Goal: Check status: Check status

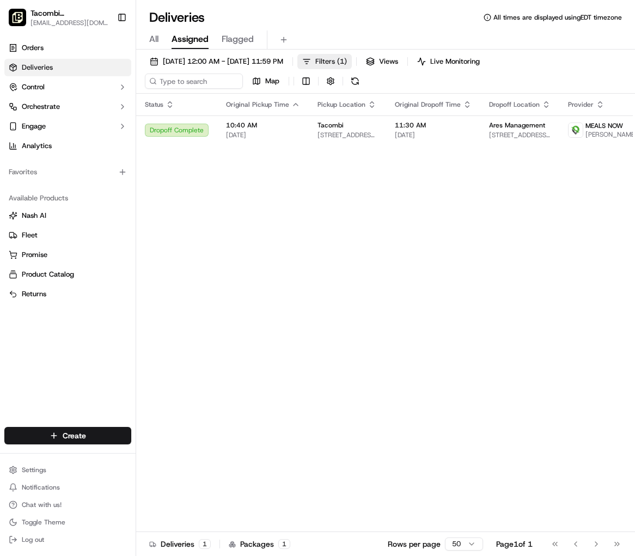
click at [347, 62] on span "Filters ( 1 )" at bounding box center [331, 62] width 32 height 10
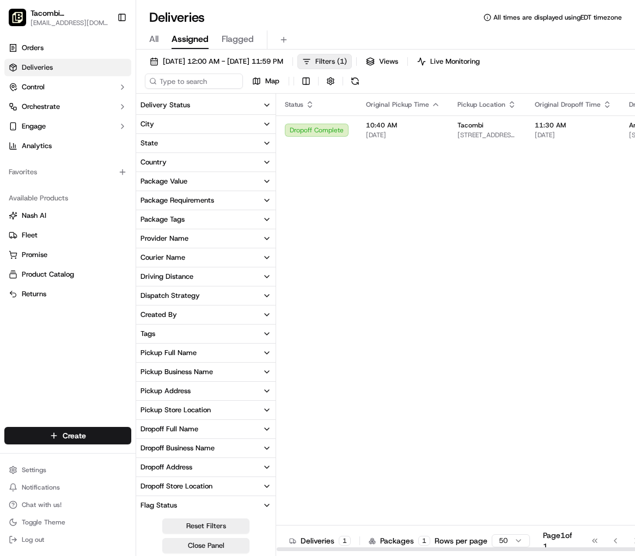
click at [347, 60] on span "Filters ( 1 )" at bounding box center [331, 62] width 32 height 10
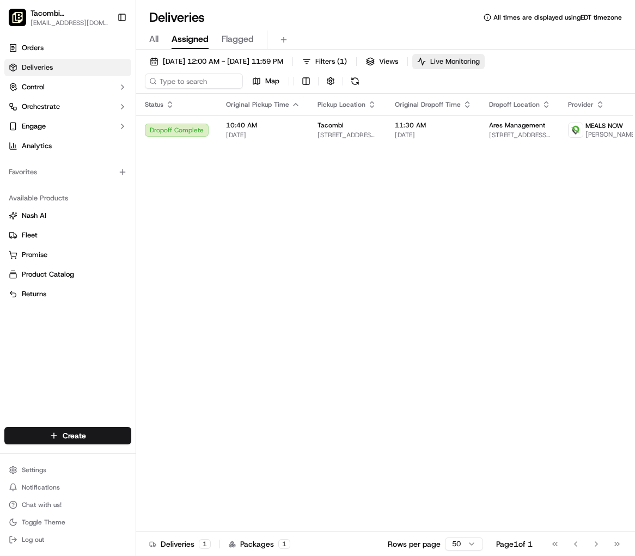
click at [480, 63] on span "Live Monitoring" at bounding box center [455, 62] width 50 height 10
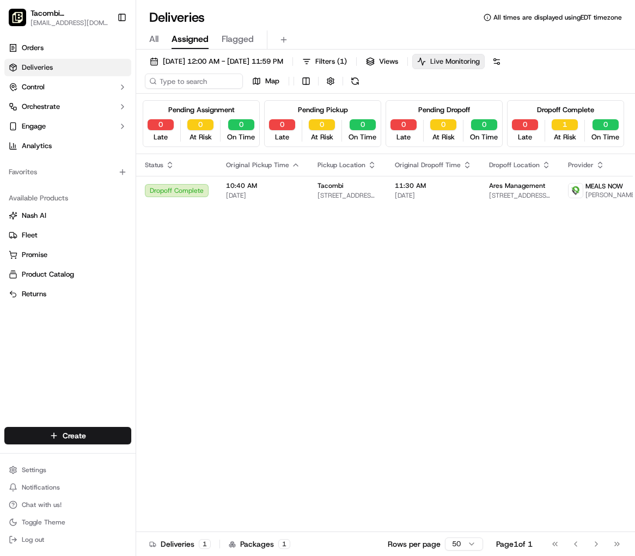
click at [480, 63] on span "Live Monitoring" at bounding box center [455, 62] width 50 height 10
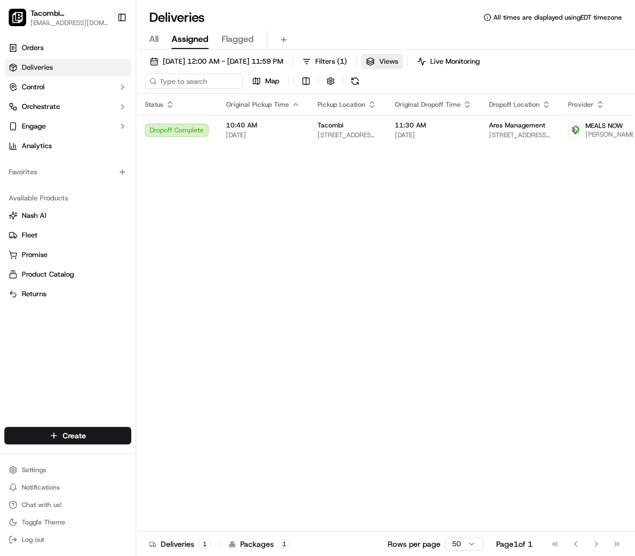
click at [398, 65] on span "Views" at bounding box center [388, 62] width 19 height 10
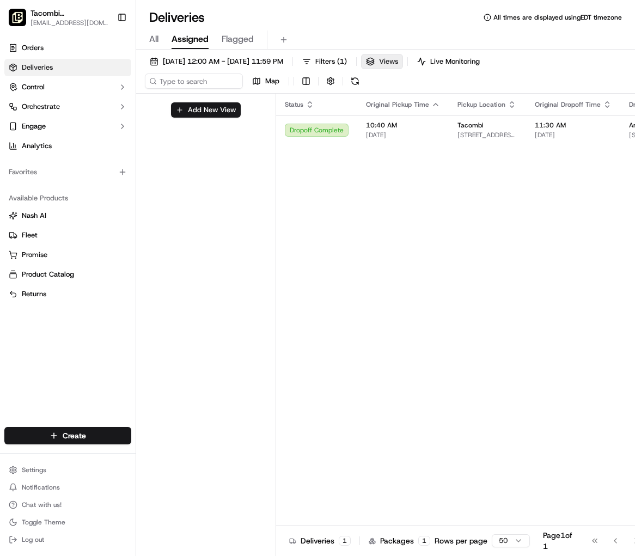
click at [398, 65] on span "Views" at bounding box center [388, 62] width 19 height 10
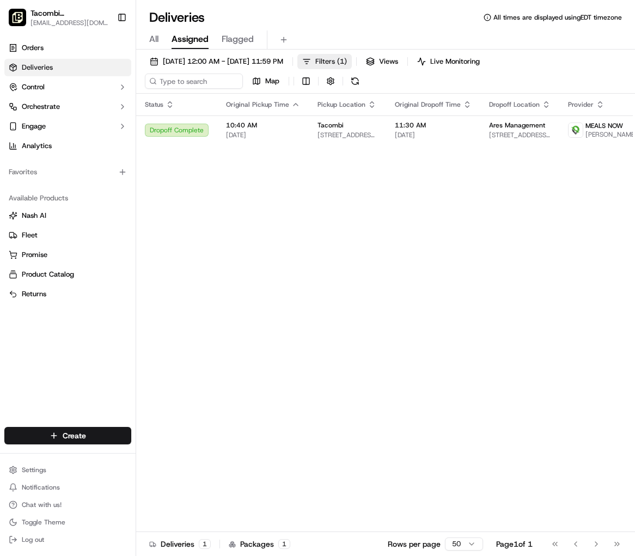
click at [347, 65] on span "Filters ( 1 )" at bounding box center [331, 62] width 32 height 10
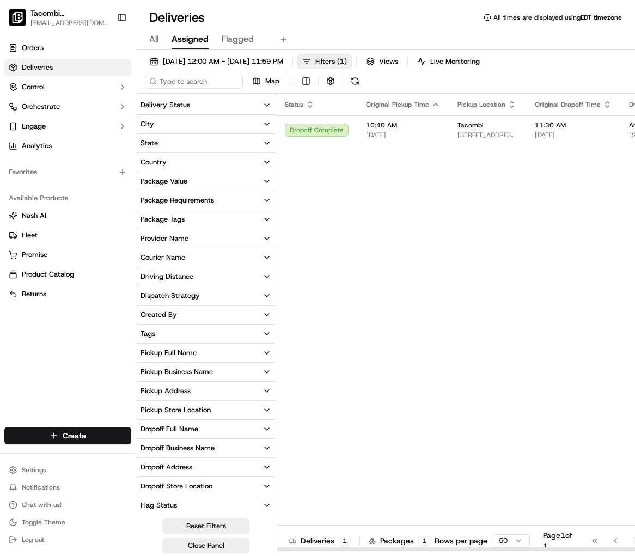
click at [347, 63] on span "Filters ( 1 )" at bounding box center [331, 62] width 32 height 10
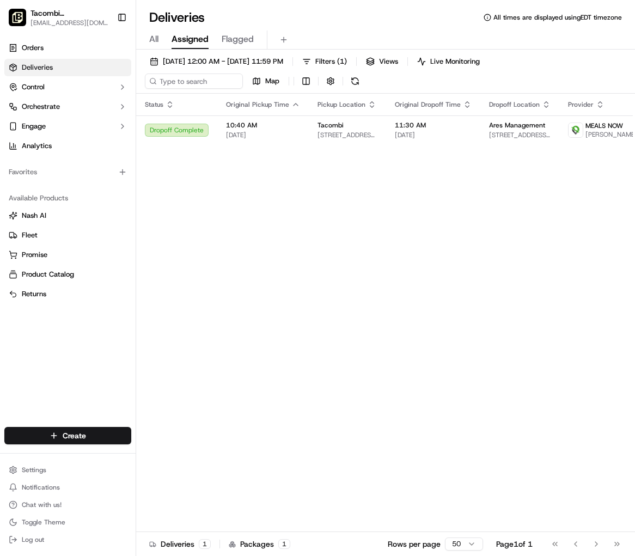
click at [223, 37] on span "Flagged" at bounding box center [238, 39] width 32 height 13
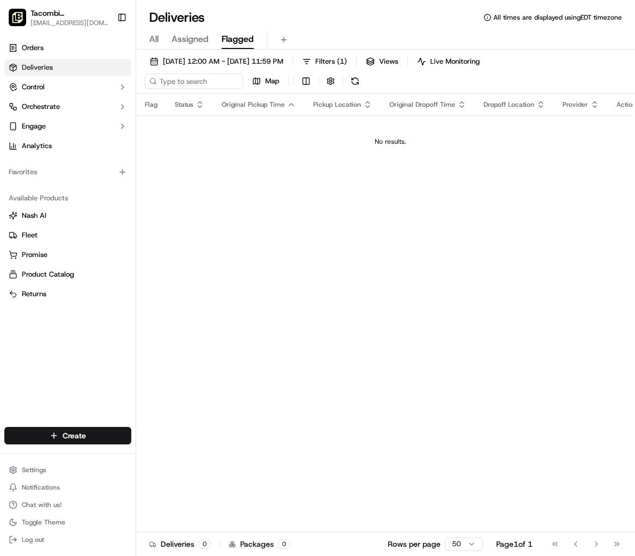
click at [153, 41] on span "All" at bounding box center [153, 39] width 9 height 13
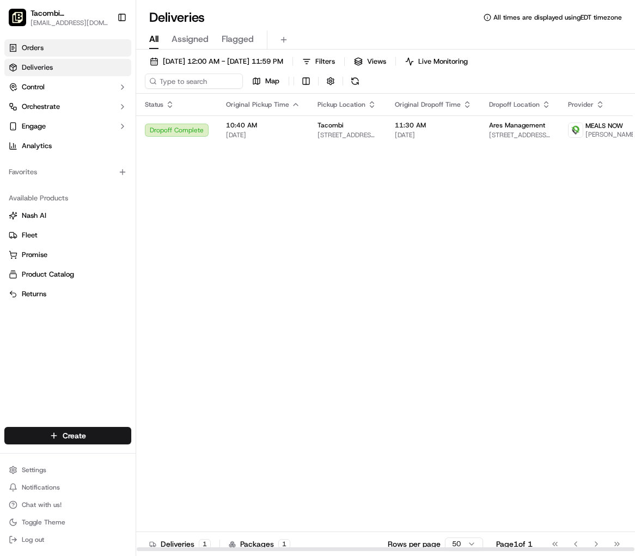
click at [58, 51] on link "Orders" at bounding box center [67, 47] width 127 height 17
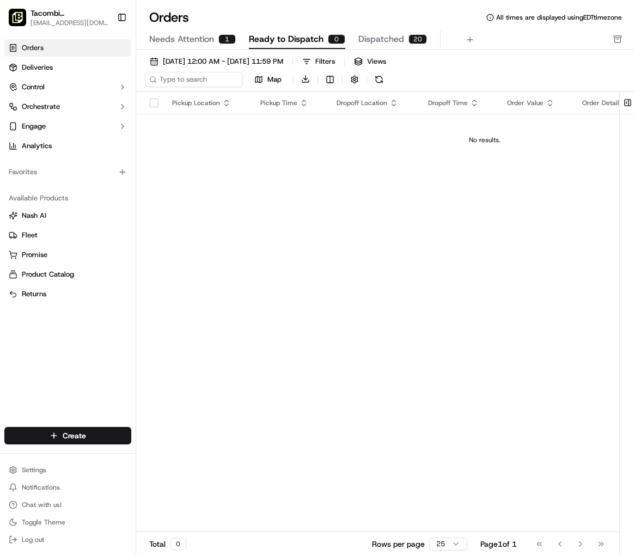
click at [202, 42] on span "Needs Attention" at bounding box center [181, 39] width 65 height 13
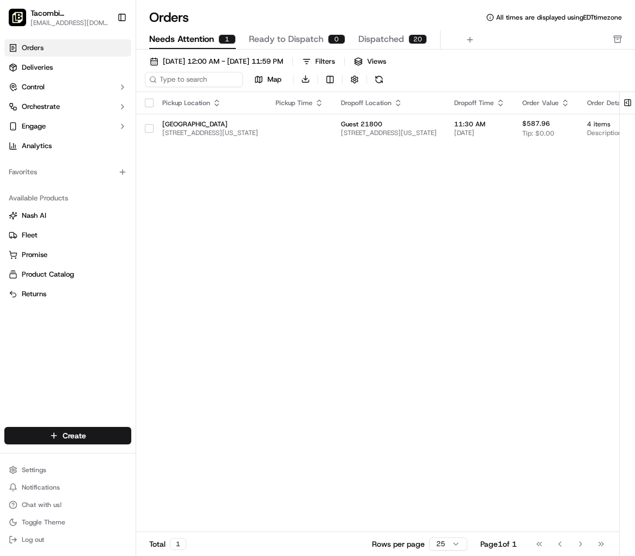
click at [68, 51] on link "Orders" at bounding box center [67, 47] width 127 height 17
click at [39, 88] on span "Control" at bounding box center [33, 87] width 23 height 10
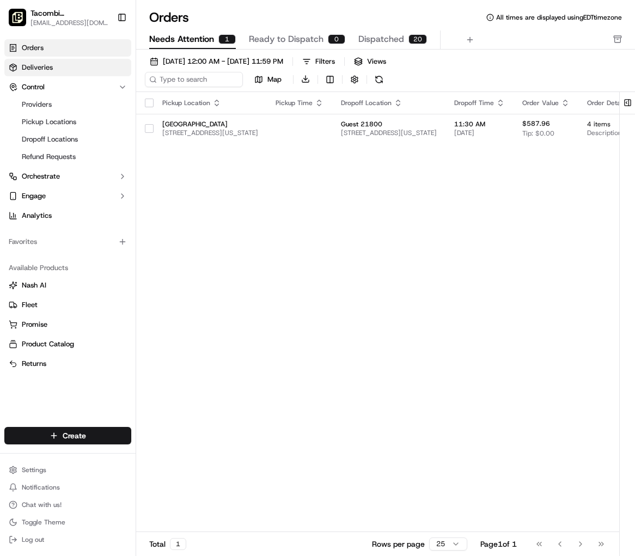
click at [40, 71] on span "Deliveries" at bounding box center [37, 68] width 31 height 10
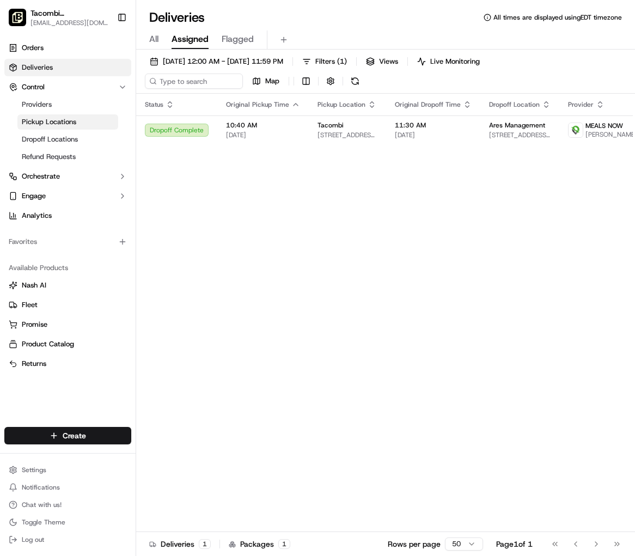
click at [53, 118] on span "Pickup Locations" at bounding box center [49, 122] width 54 height 10
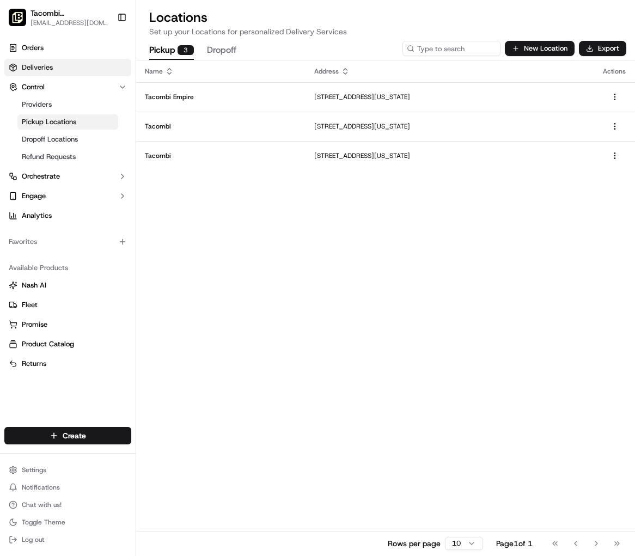
click at [42, 68] on span "Deliveries" at bounding box center [37, 68] width 31 height 10
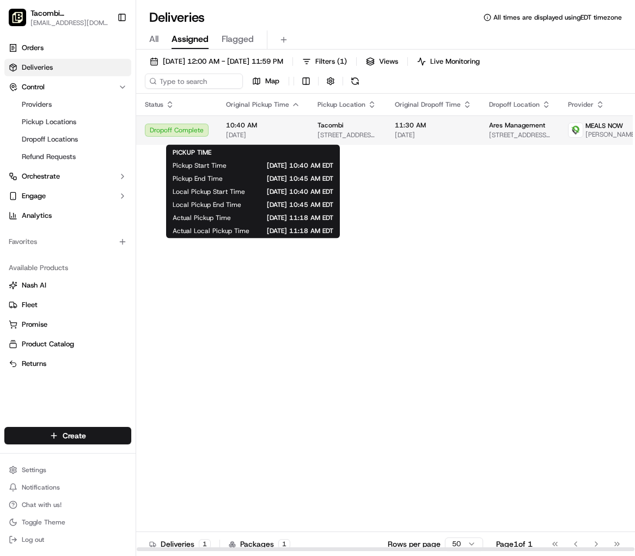
click at [290, 136] on span "[DATE]" at bounding box center [263, 135] width 74 height 9
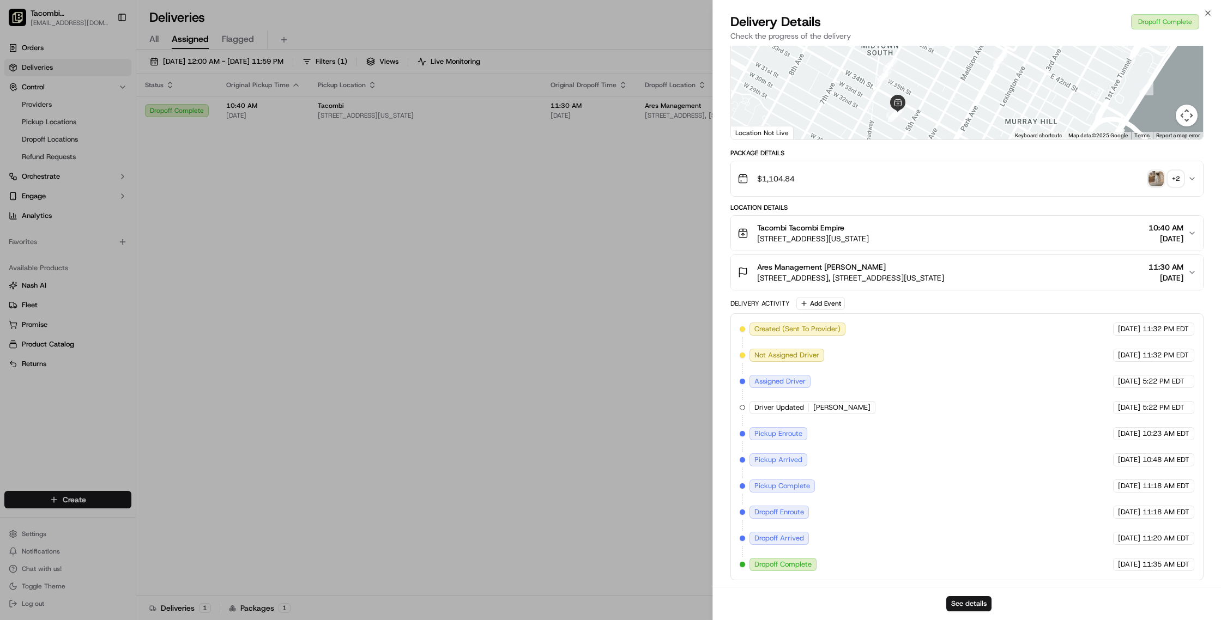
scroll to position [112, 0]
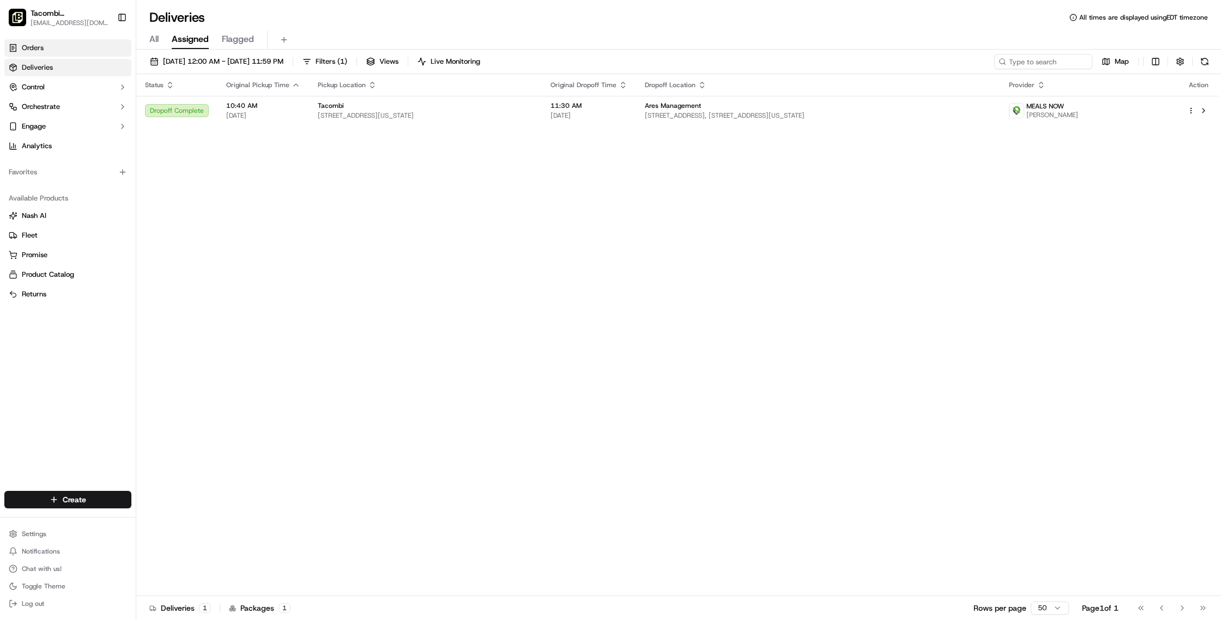
click at [34, 47] on span "Orders" at bounding box center [33, 48] width 22 height 10
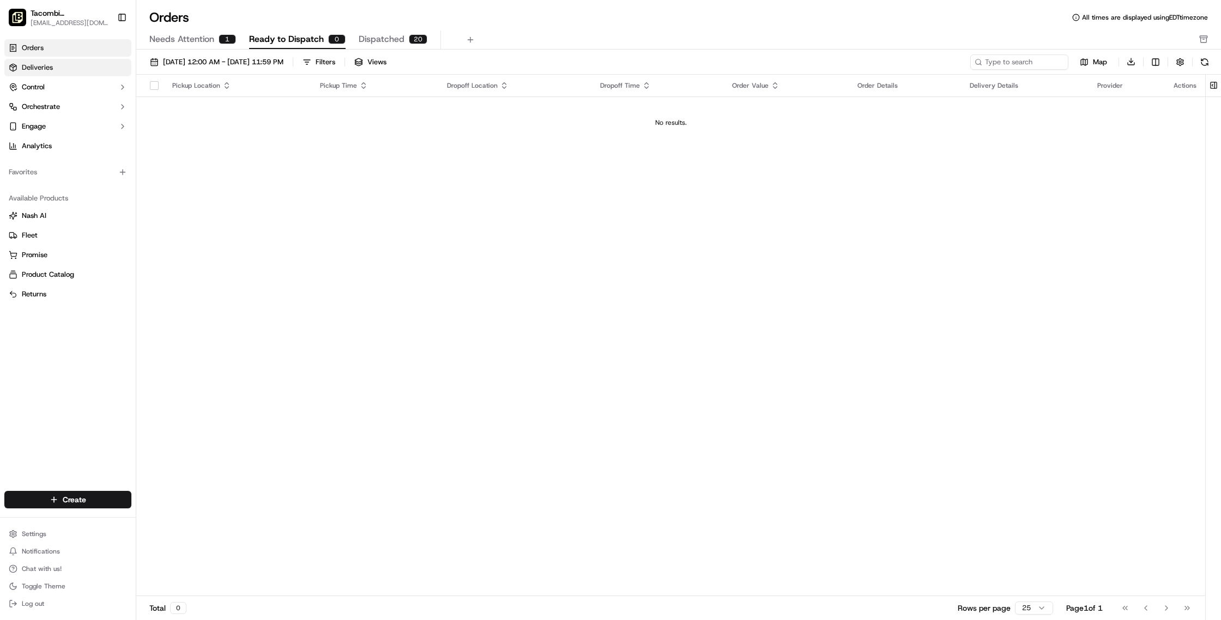
click at [43, 64] on span "Deliveries" at bounding box center [37, 68] width 31 height 10
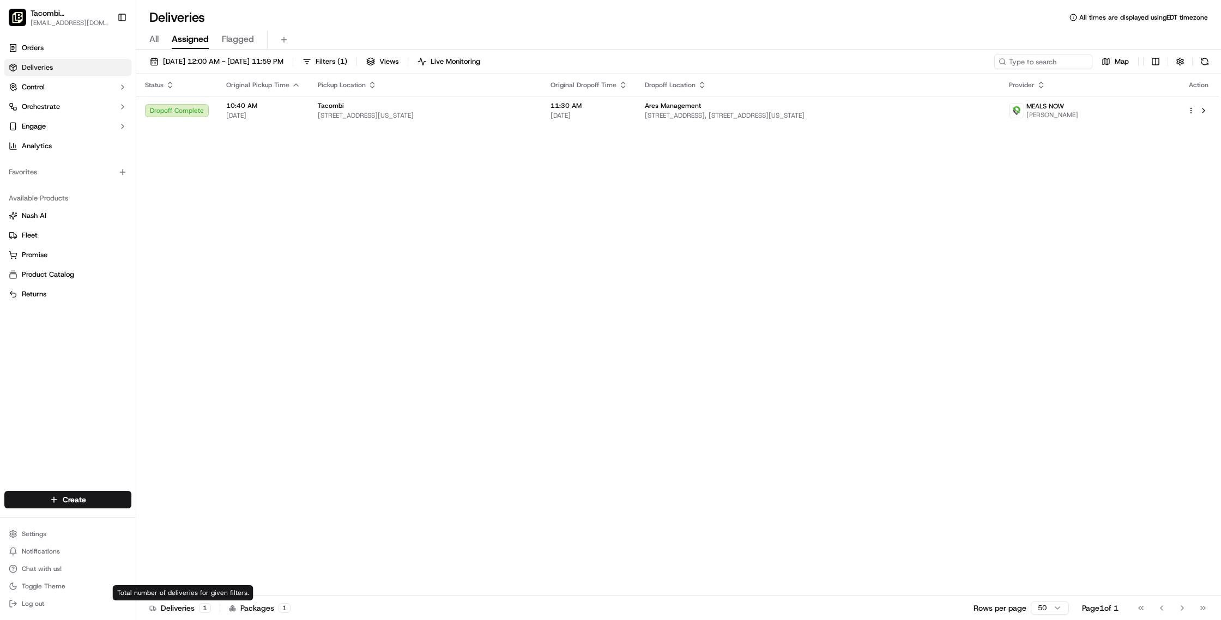
click at [185, 612] on div "Deliveries 1" at bounding box center [180, 608] width 62 height 11
click at [193, 609] on div "Deliveries 1" at bounding box center [180, 608] width 62 height 11
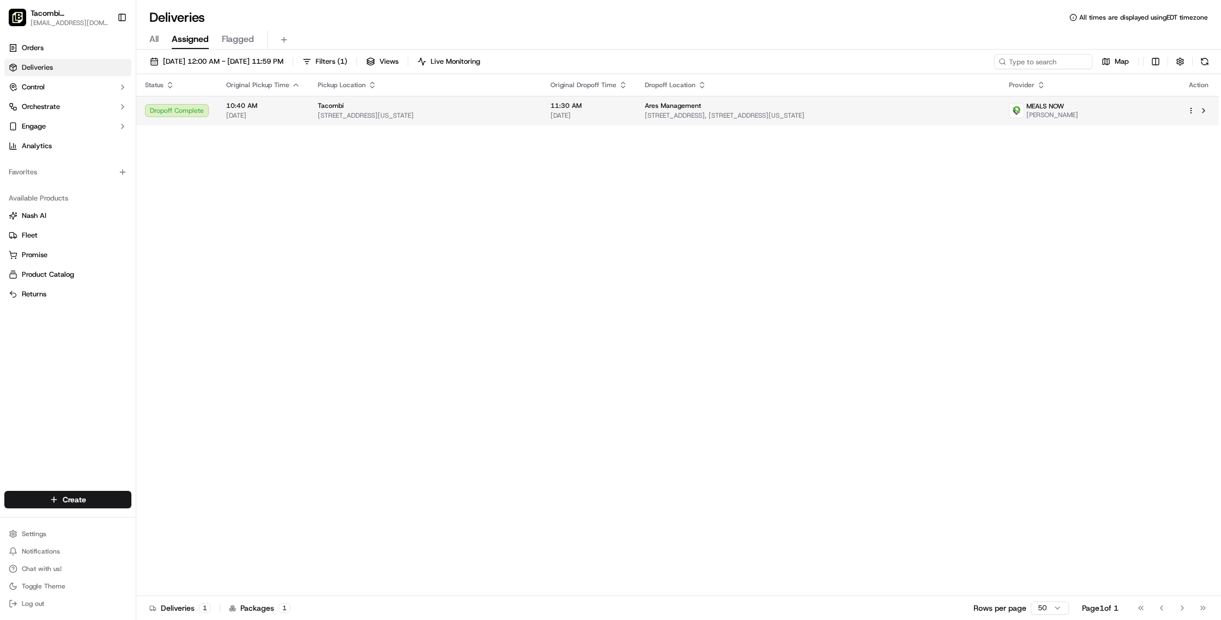
click at [497, 115] on span "[STREET_ADDRESS][US_STATE]" at bounding box center [425, 115] width 215 height 9
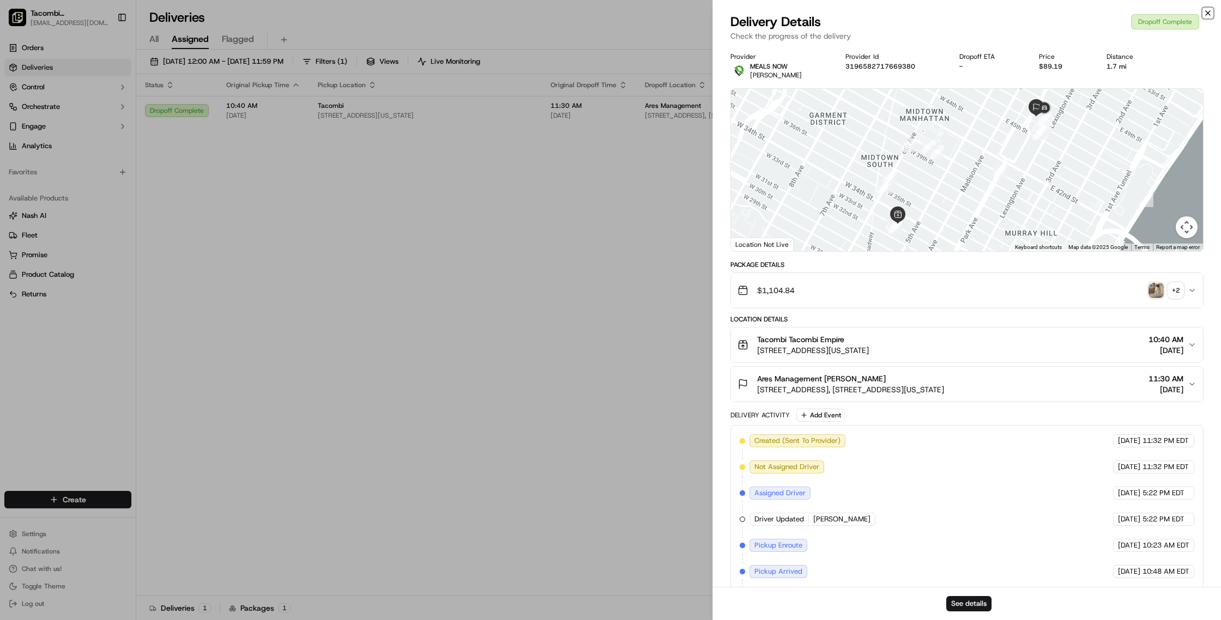
click at [1205, 13] on icon "button" at bounding box center [1207, 13] width 9 height 9
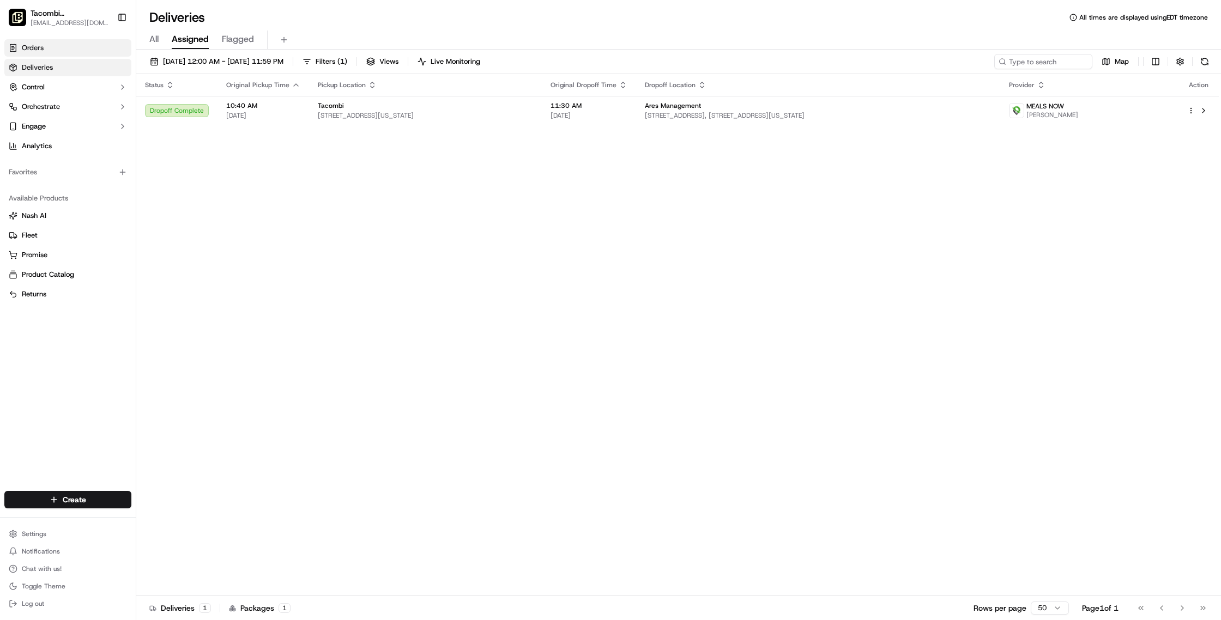
click at [45, 51] on link "Orders" at bounding box center [67, 47] width 127 height 17
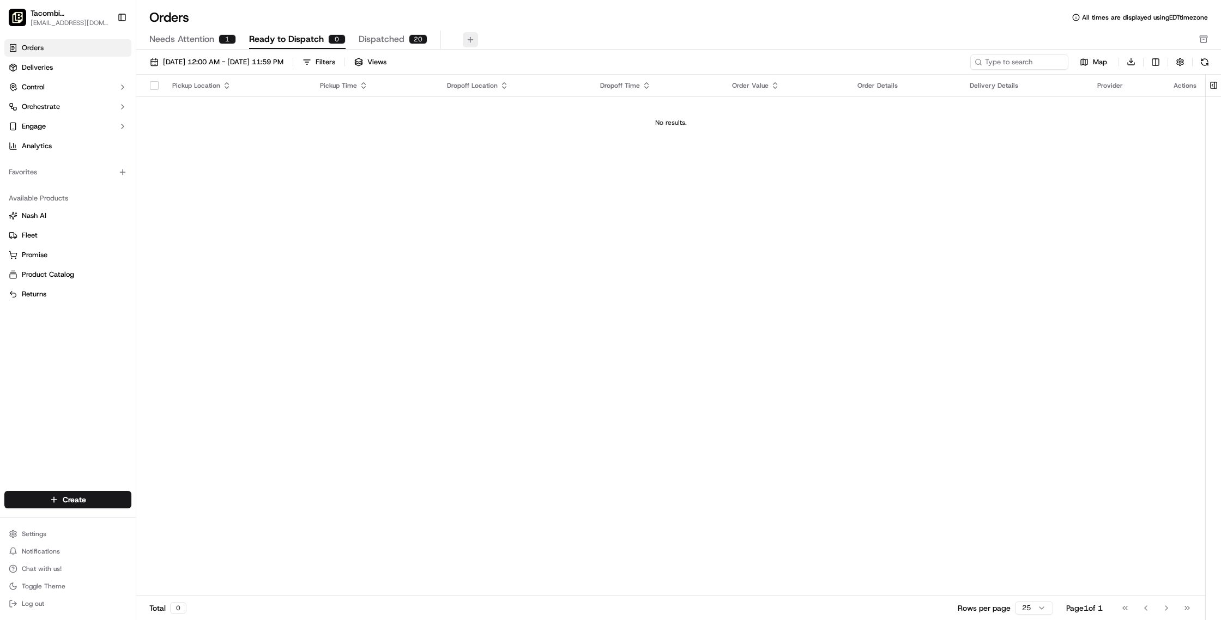
click at [467, 41] on button at bounding box center [470, 39] width 15 height 15
click at [283, 61] on span "09/01/2025 12:00 AM - 09/30/2025 11:59 PM" at bounding box center [223, 62] width 120 height 10
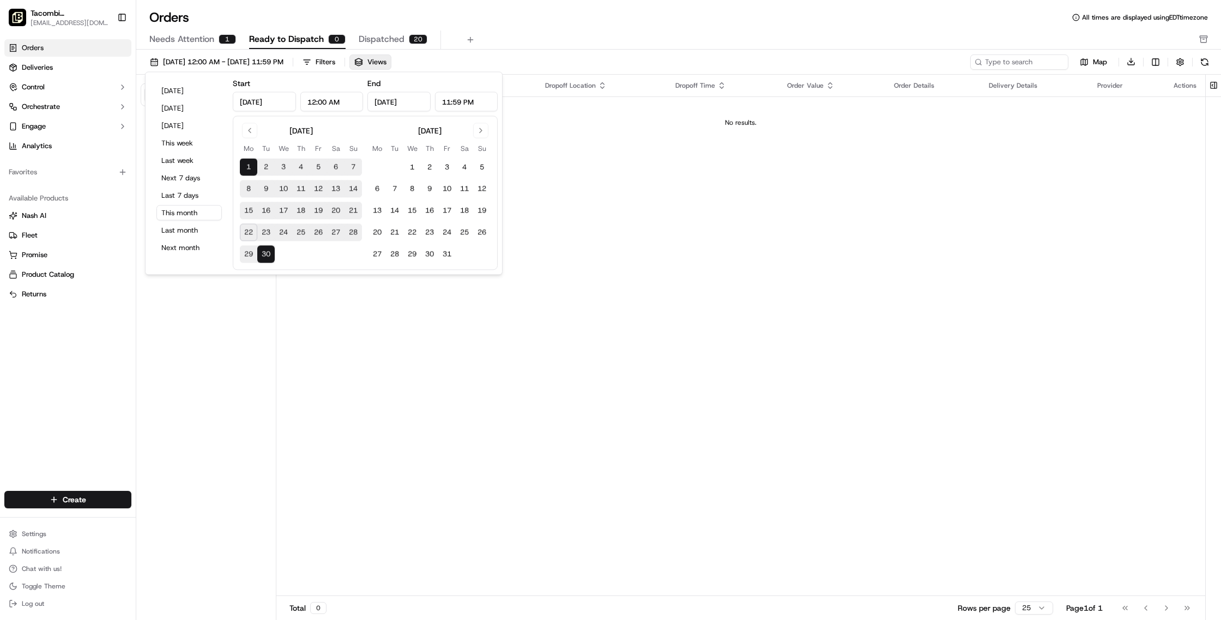
click at [265, 232] on button "23" at bounding box center [265, 232] width 17 height 17
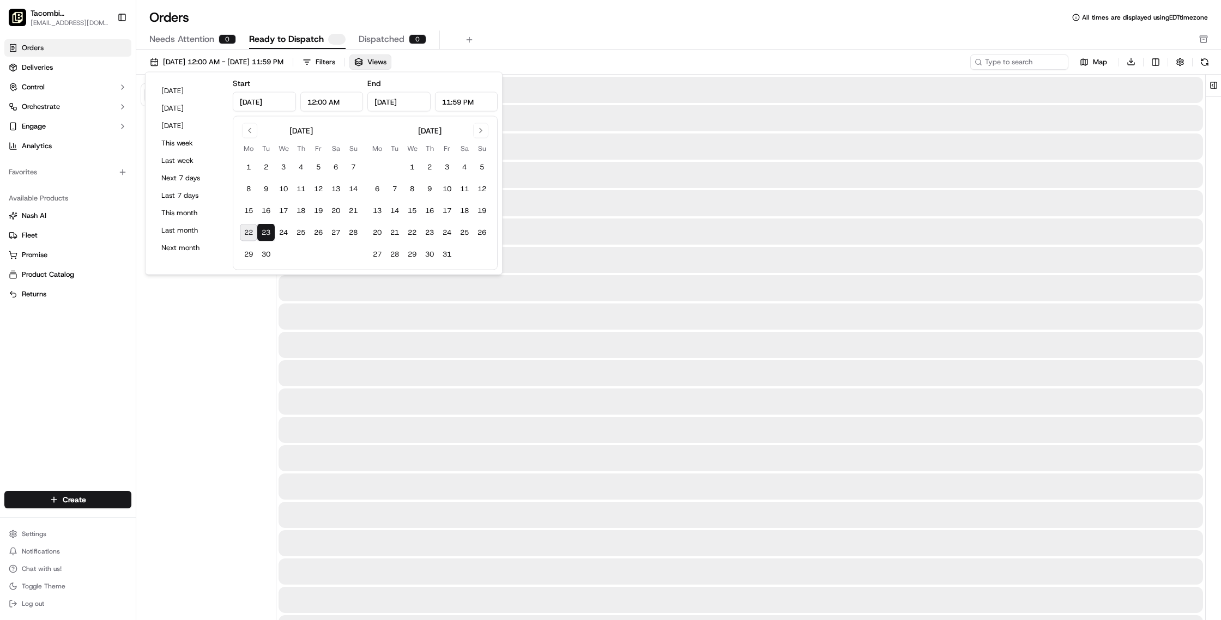
type input "Sep 23, 2025"
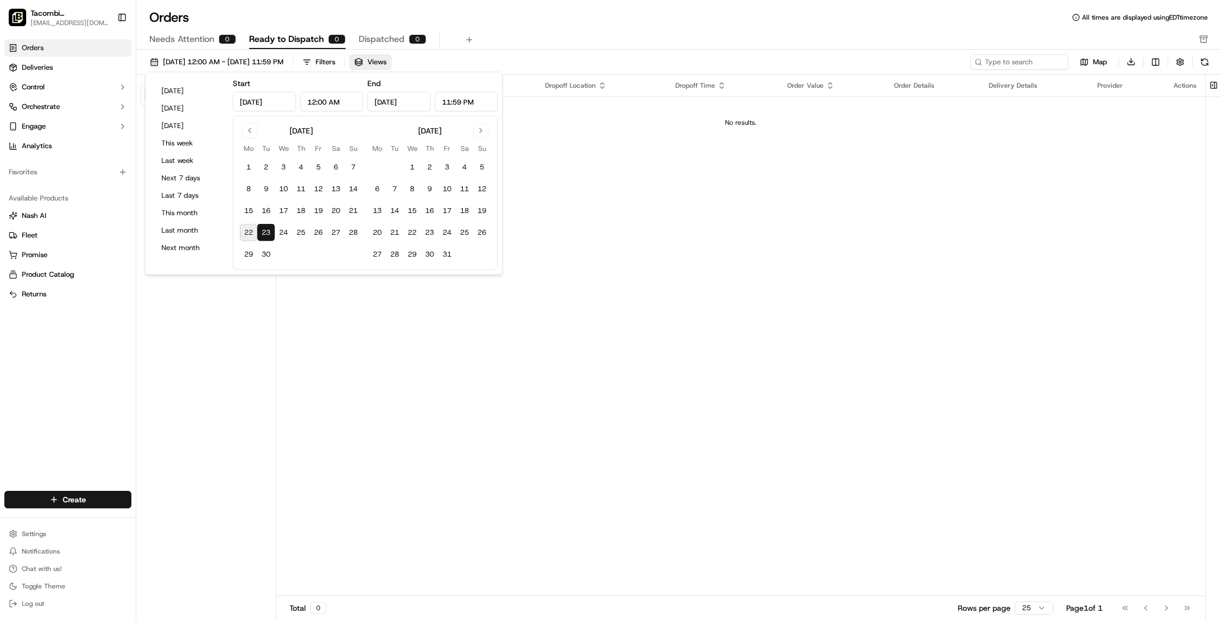
click at [633, 280] on div "Pickup Location Pickup Time Dropoff Location Dropoff Time Order Value Order Det…" at bounding box center [740, 336] width 928 height 522
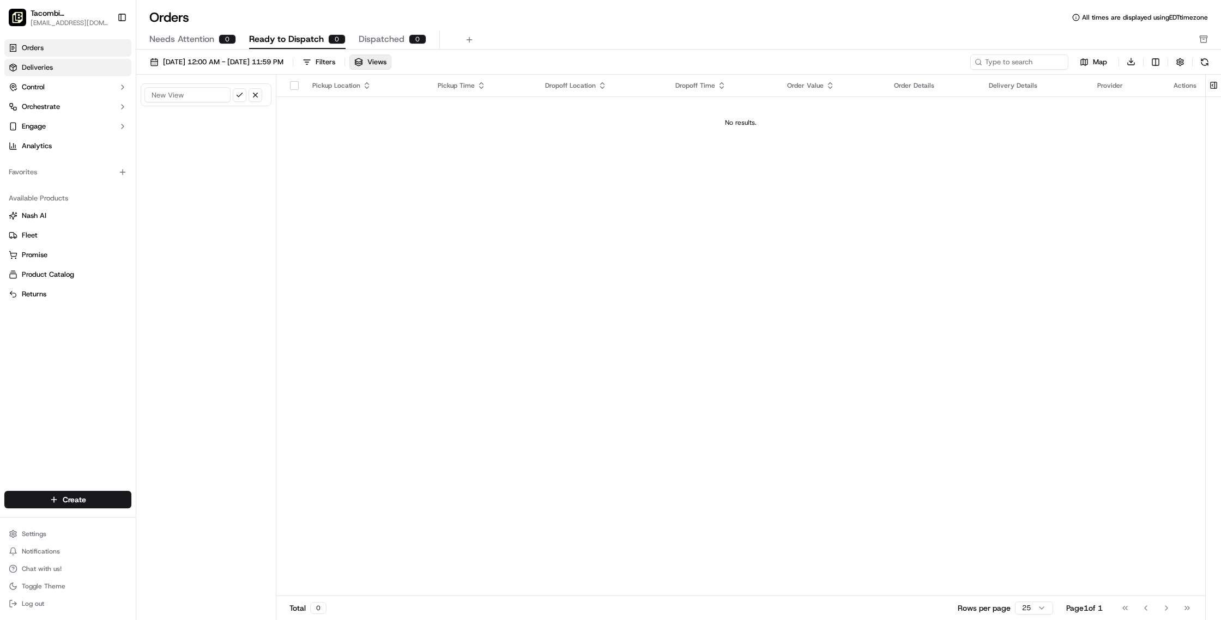
click at [51, 71] on span "Deliveries" at bounding box center [37, 68] width 31 height 10
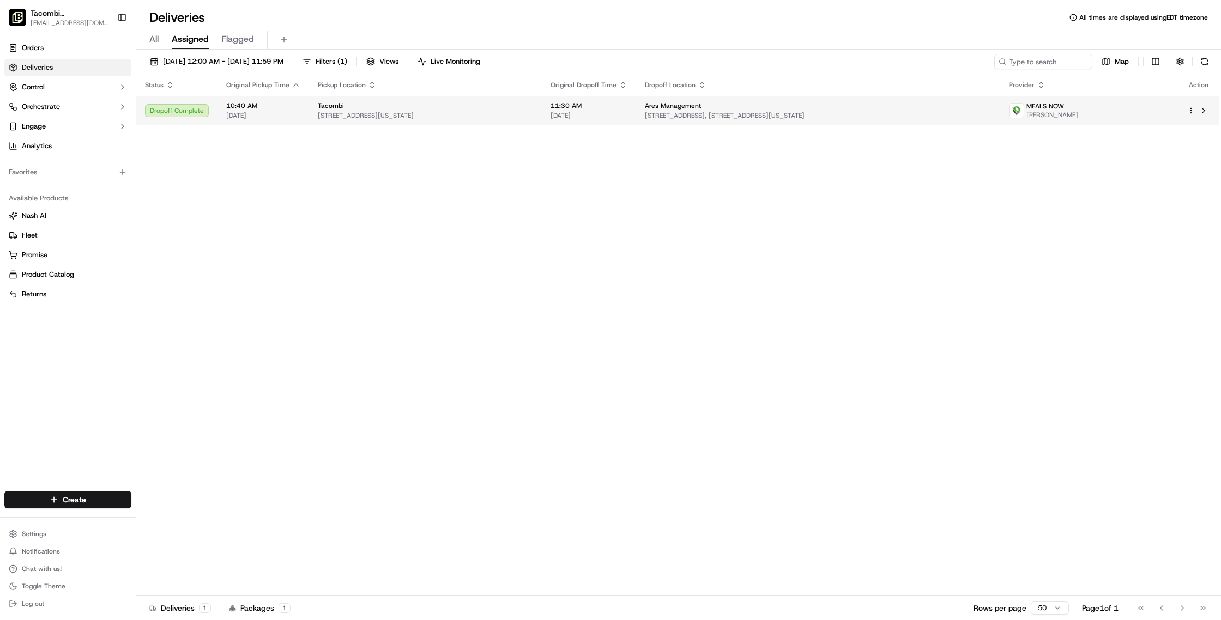
click at [495, 118] on span "[STREET_ADDRESS][US_STATE]" at bounding box center [425, 115] width 215 height 9
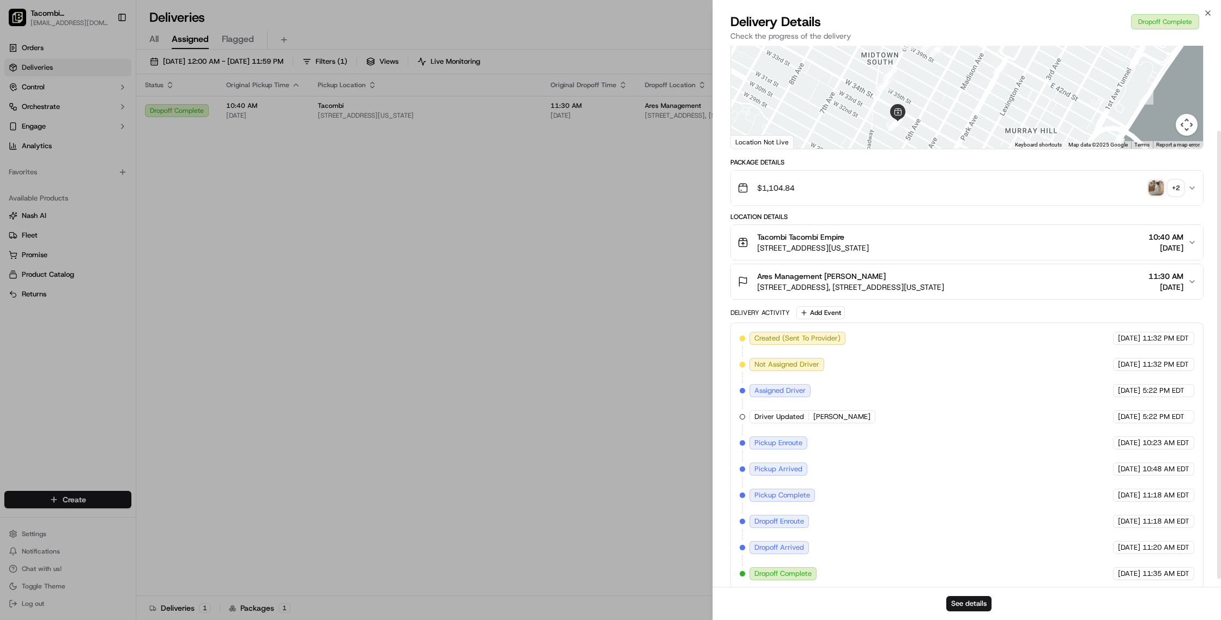
scroll to position [112, 0]
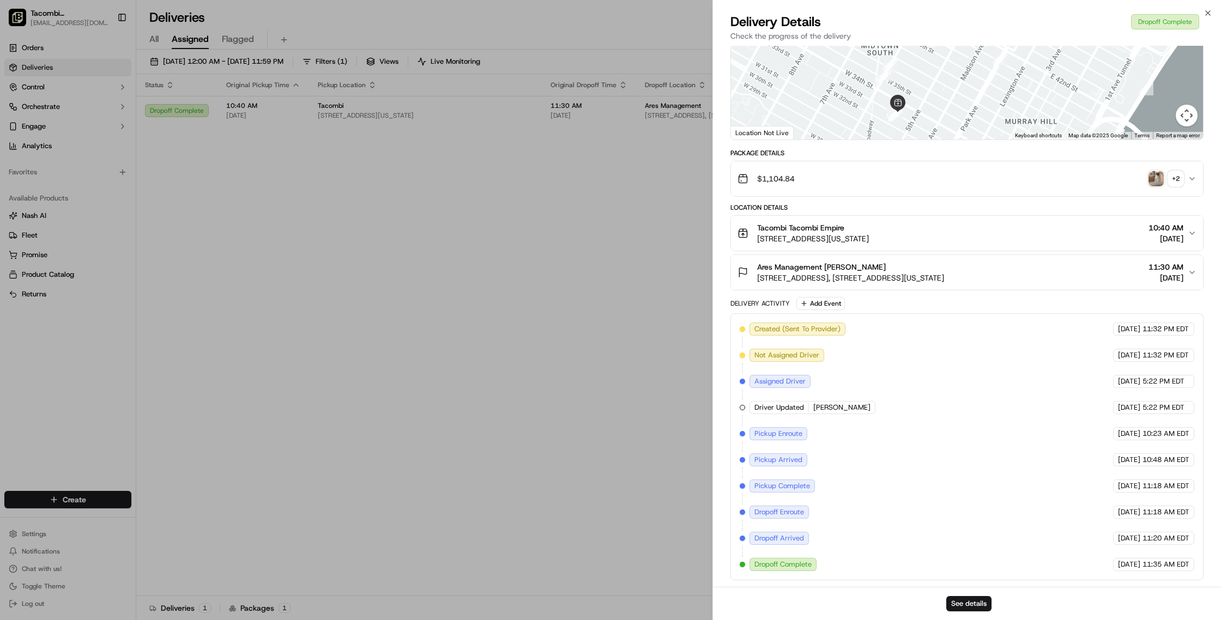
click at [1213, 14] on div "Delivery Details Dropoff Complete Check the progress of the delivery" at bounding box center [967, 29] width 508 height 33
click at [1211, 14] on icon "button" at bounding box center [1207, 13] width 9 height 9
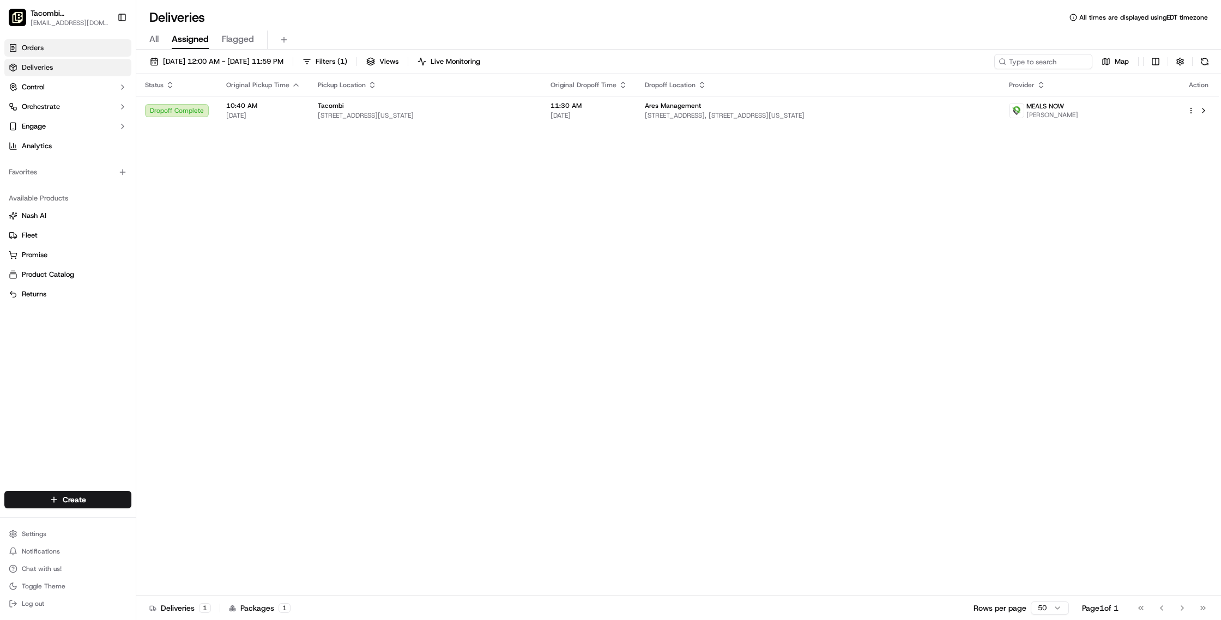
click at [43, 45] on span "Orders" at bounding box center [33, 48] width 22 height 10
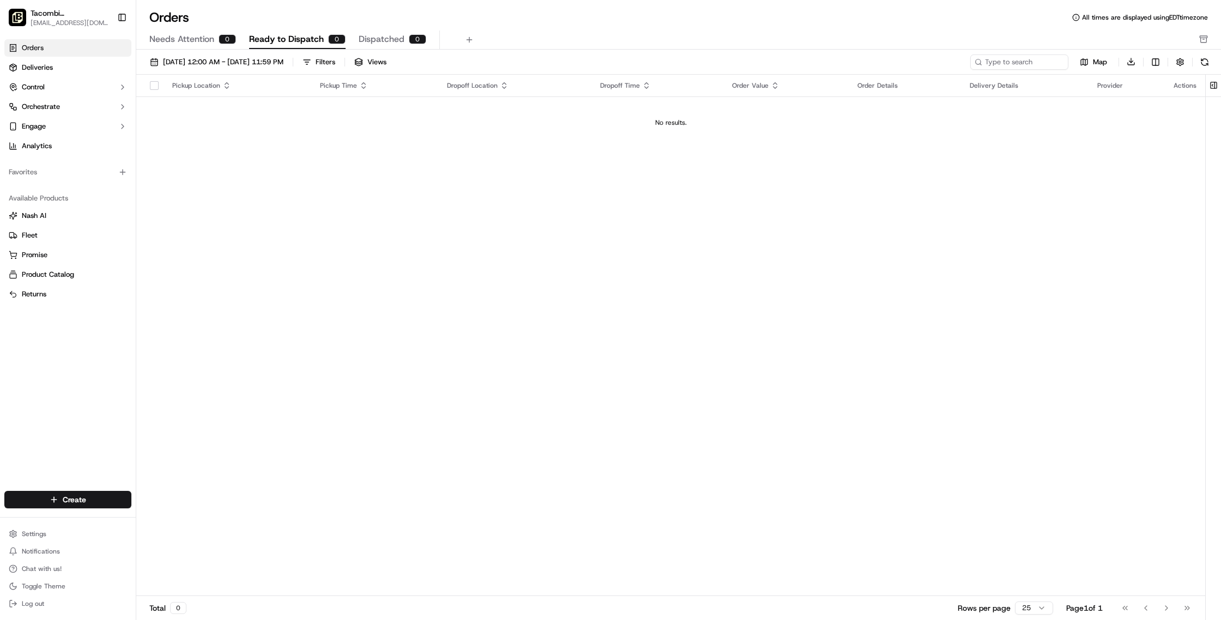
click at [104, 23] on span "[EMAIL_ADDRESS][DOMAIN_NAME]" at bounding box center [70, 23] width 78 height 9
click at [69, 18] on span "Tacombi [GEOGRAPHIC_DATA]" at bounding box center [70, 13] width 78 height 11
click at [22, 16] on img "button" at bounding box center [17, 17] width 17 height 17
click at [120, 16] on button "Toggle Sidebar" at bounding box center [122, 17] width 19 height 19
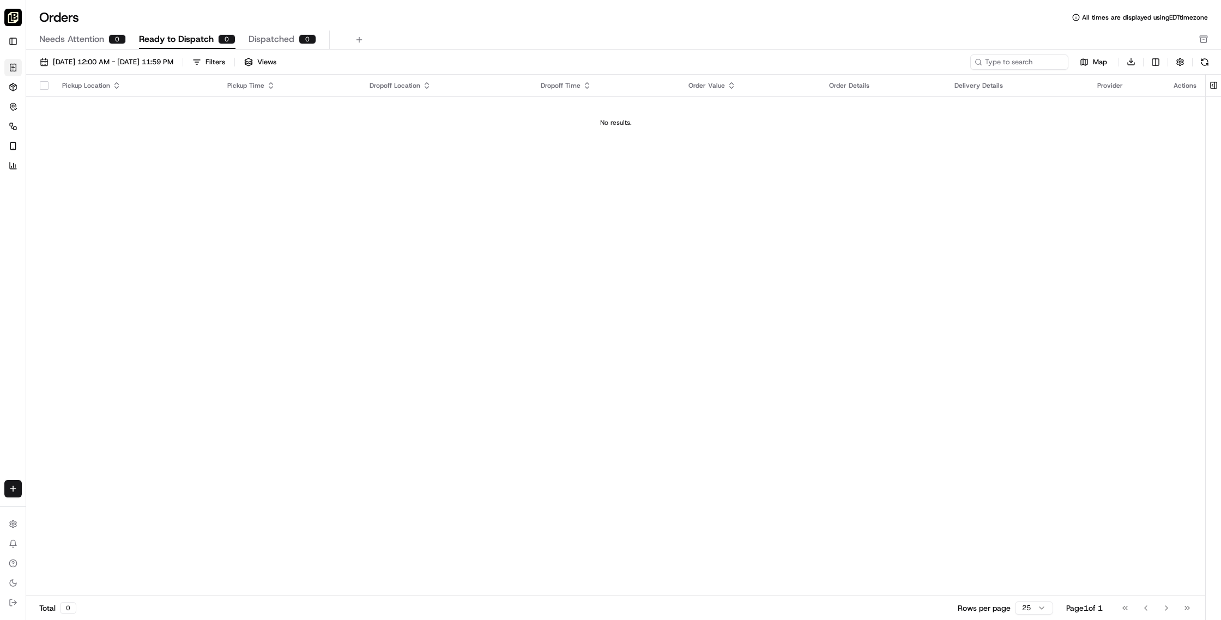
click at [12, 17] on img "button" at bounding box center [12, 17] width 17 height 17
click at [58, 19] on h1 "Orders" at bounding box center [59, 17] width 40 height 17
click at [12, 39] on button "Toggle Sidebar" at bounding box center [12, 41] width 17 height 17
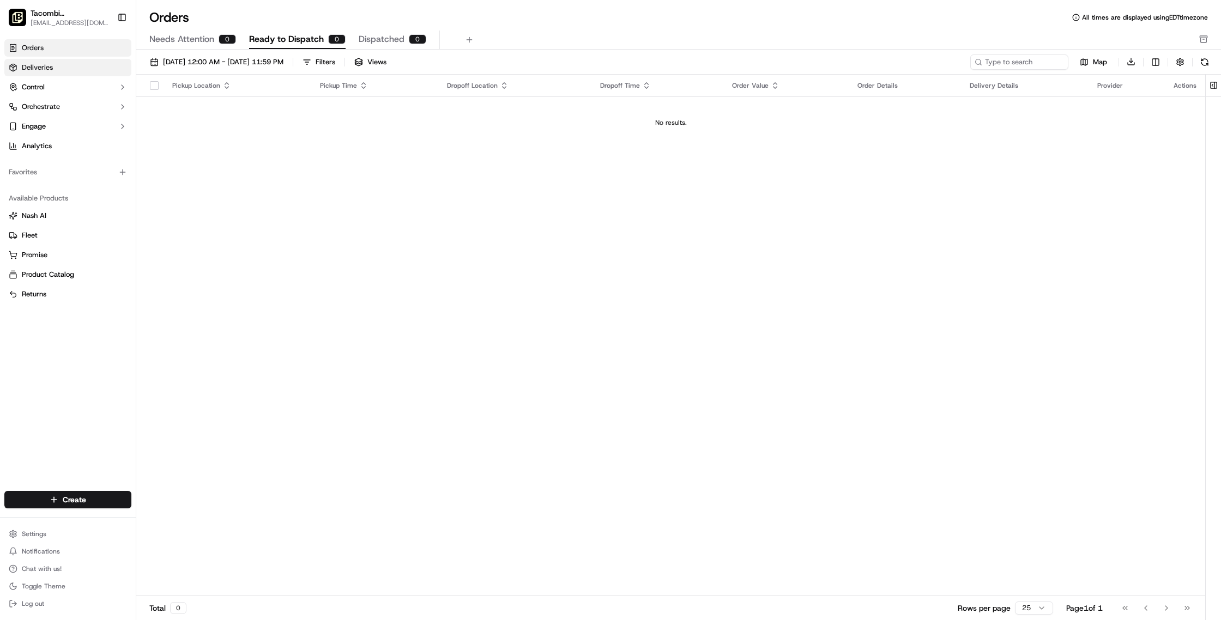
click at [42, 71] on span "Deliveries" at bounding box center [37, 68] width 31 height 10
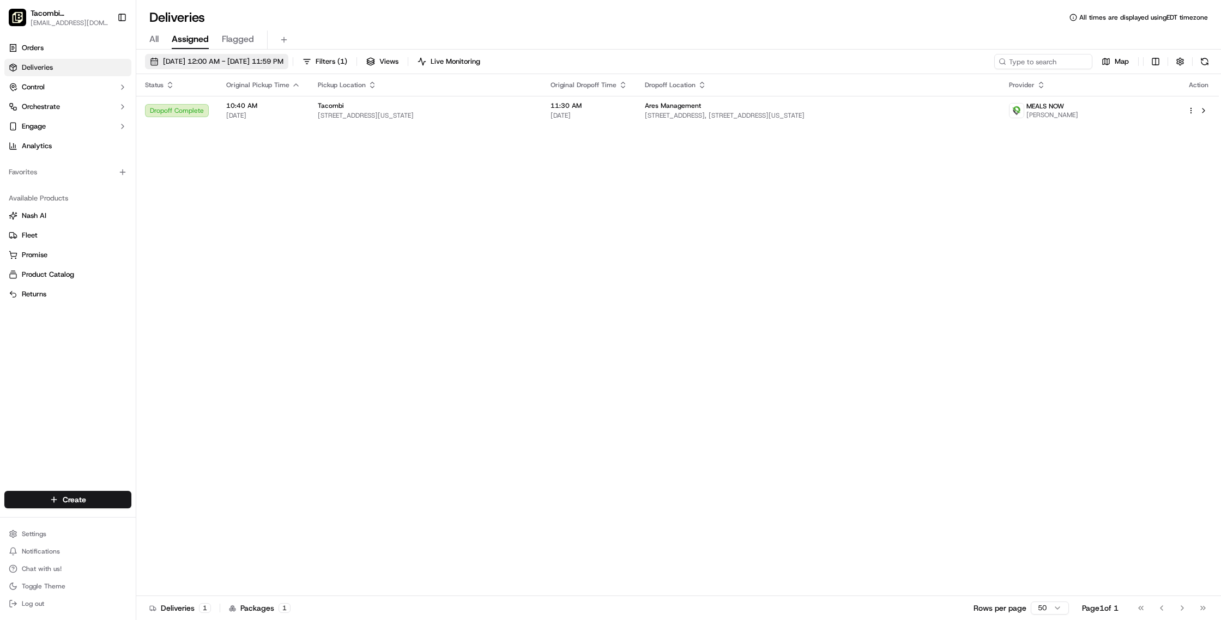
click at [155, 63] on button "[DATE] 12:00 AM - [DATE] 11:59 PM" at bounding box center [216, 61] width 143 height 15
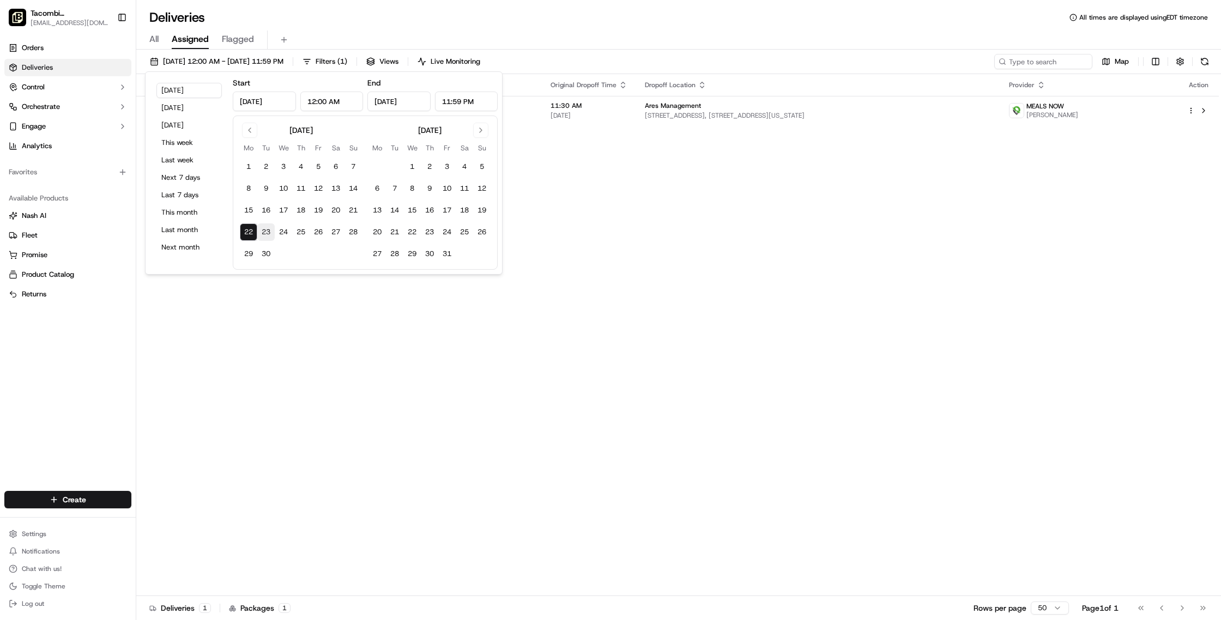
click at [265, 234] on button "23" at bounding box center [265, 231] width 17 height 17
type input "Sep 23, 2025"
click at [607, 141] on div "Status Original Pickup Time Pickup Location Original Dropoff Time Dropoff Locat…" at bounding box center [677, 335] width 1082 height 522
